Goal: Task Accomplishment & Management: Manage account settings

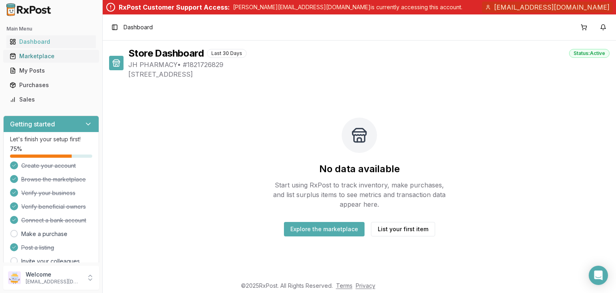
click at [45, 60] on div "Marketplace" at bounding box center [51, 56] width 83 height 8
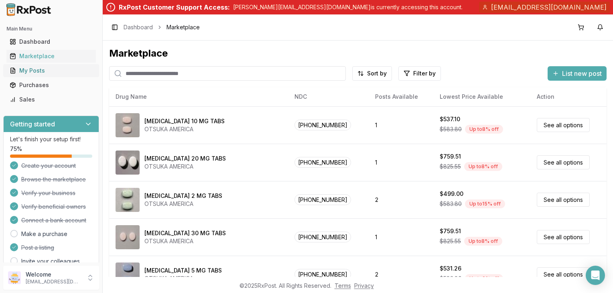
click at [46, 71] on link "My Posts" at bounding box center [50, 70] width 89 height 14
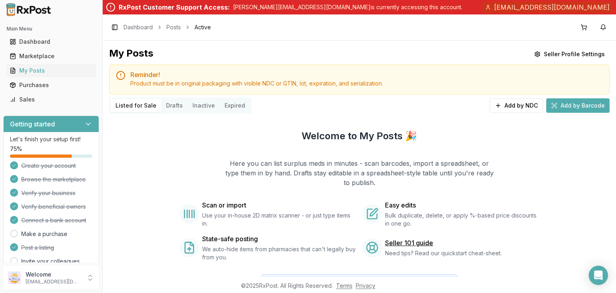
click at [186, 112] on button "Drafts" at bounding box center [174, 105] width 26 height 13
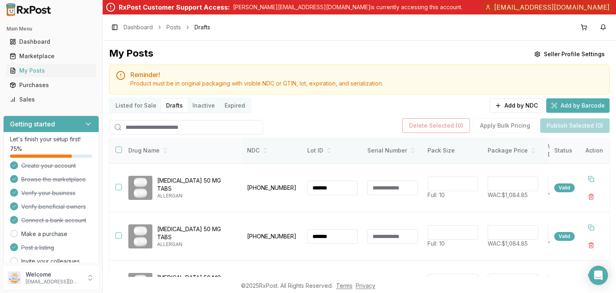
click at [122, 153] on button "button" at bounding box center [118, 149] width 6 height 6
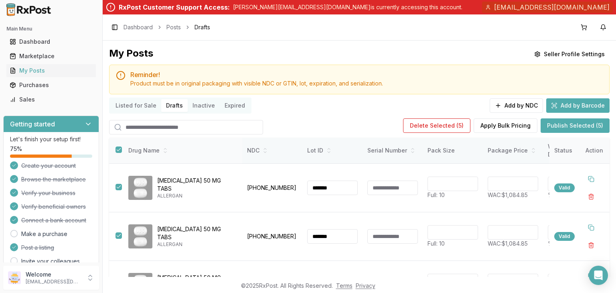
click at [122, 153] on button "button" at bounding box center [118, 149] width 6 height 6
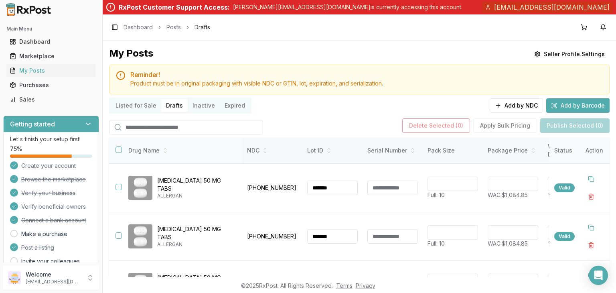
click at [122, 153] on button "button" at bounding box center [118, 149] width 6 height 6
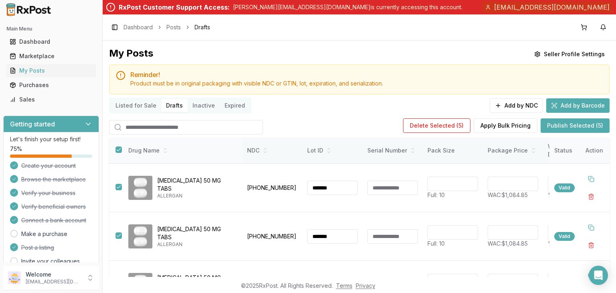
click at [122, 153] on button "button" at bounding box center [118, 149] width 6 height 6
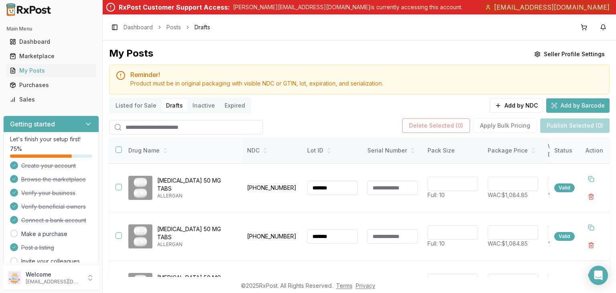
click at [122, 153] on button "button" at bounding box center [118, 149] width 6 height 6
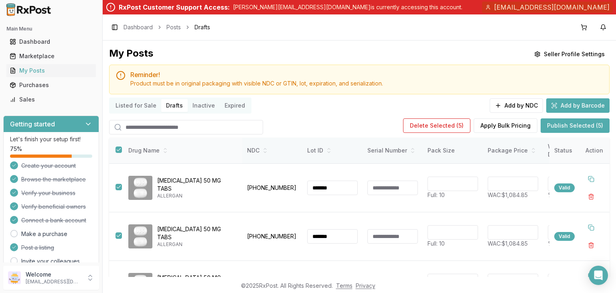
click at [122, 153] on button "button" at bounding box center [118, 149] width 6 height 6
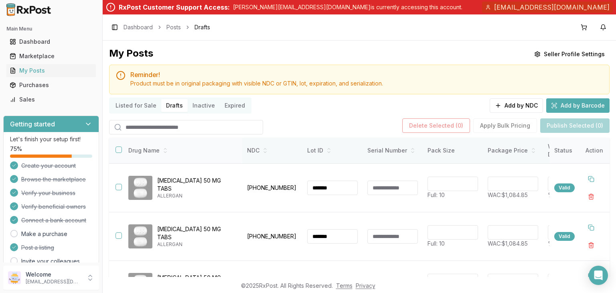
click at [122, 153] on button "button" at bounding box center [118, 149] width 6 height 6
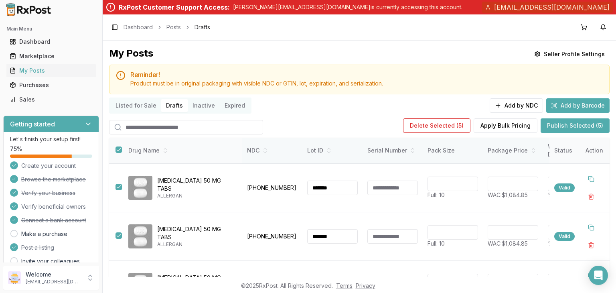
click at [122, 153] on button "button" at bounding box center [118, 149] width 6 height 6
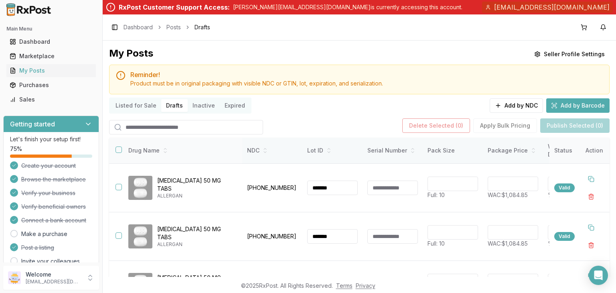
click at [122, 153] on button "button" at bounding box center [118, 149] width 6 height 6
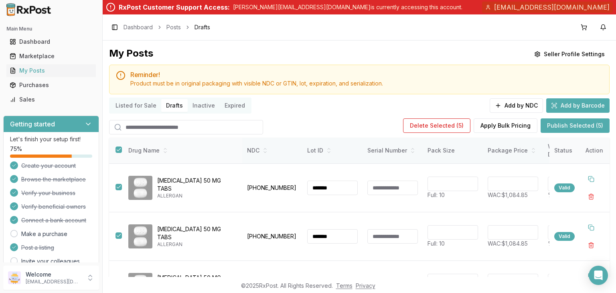
click at [122, 153] on button "button" at bounding box center [118, 149] width 6 height 6
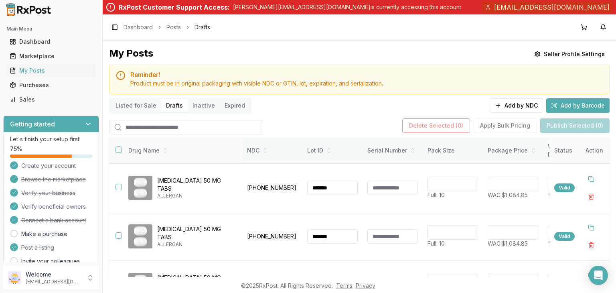
click at [122, 153] on button "button" at bounding box center [118, 149] width 6 height 6
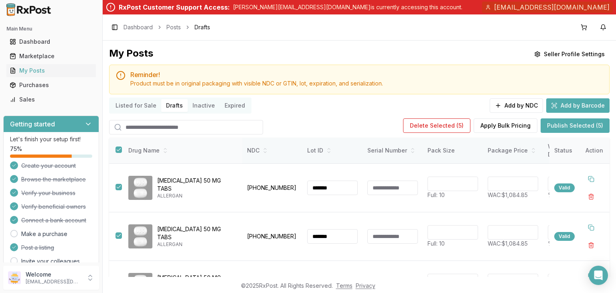
click at [122, 153] on button "button" at bounding box center [118, 149] width 6 height 6
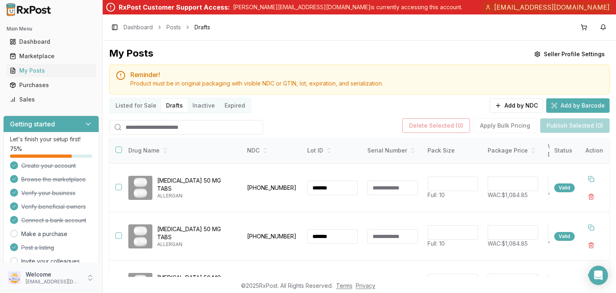
click at [94, 275] on icon at bounding box center [90, 277] width 8 height 8
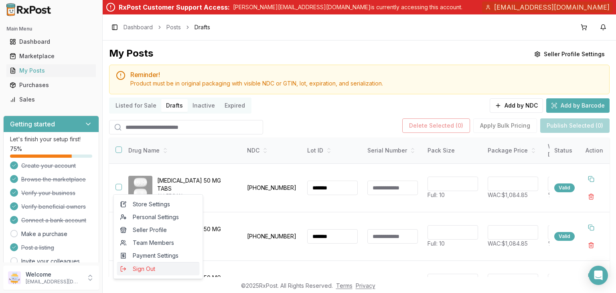
click at [148, 273] on span "Sign Out" at bounding box center [158, 269] width 76 height 8
